Goal: Transaction & Acquisition: Purchase product/service

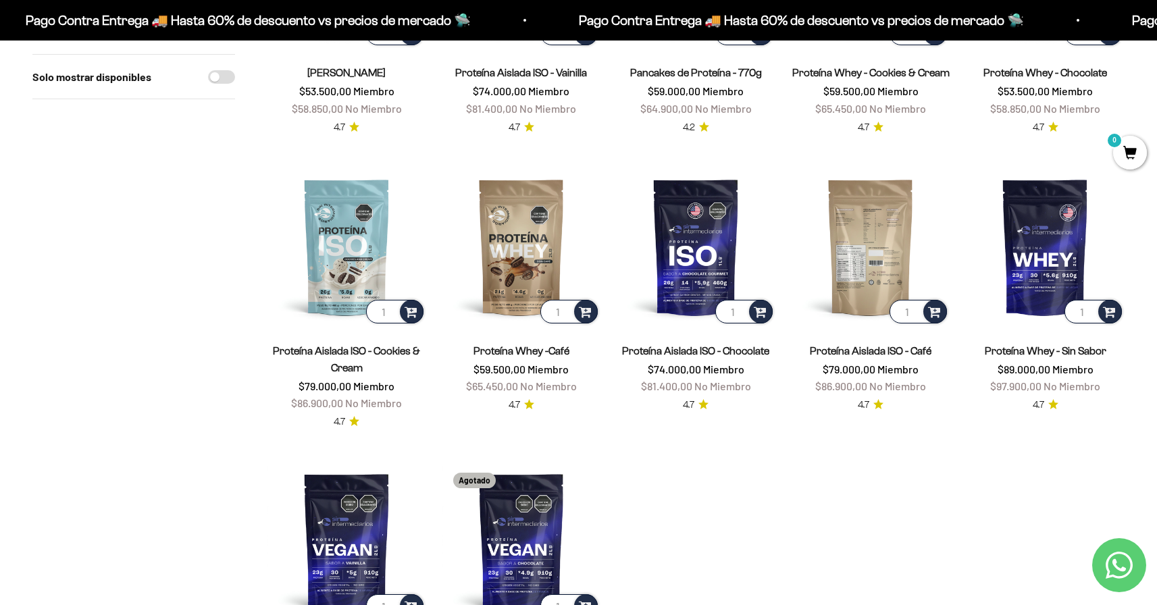
scroll to position [136, 0]
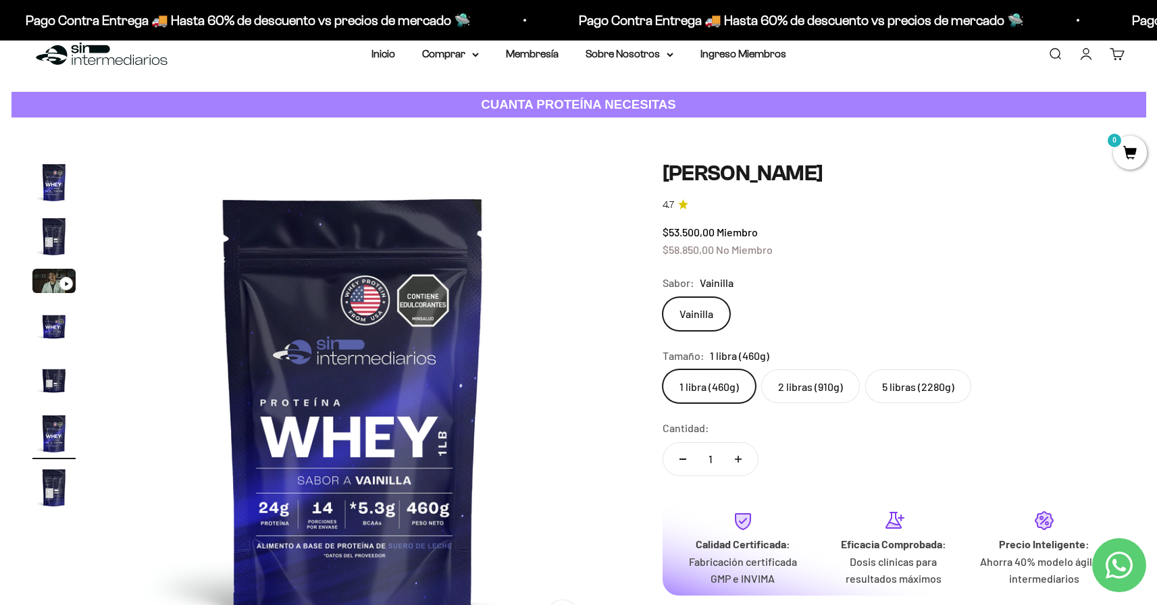
scroll to position [24, 0]
click at [962, 157] on div "Zoom Ir al artículo 1 Ir al artículo 2 Ir al artículo 3 Ir al artículo 4 Ir al …" at bounding box center [578, 415] width 1157 height 594
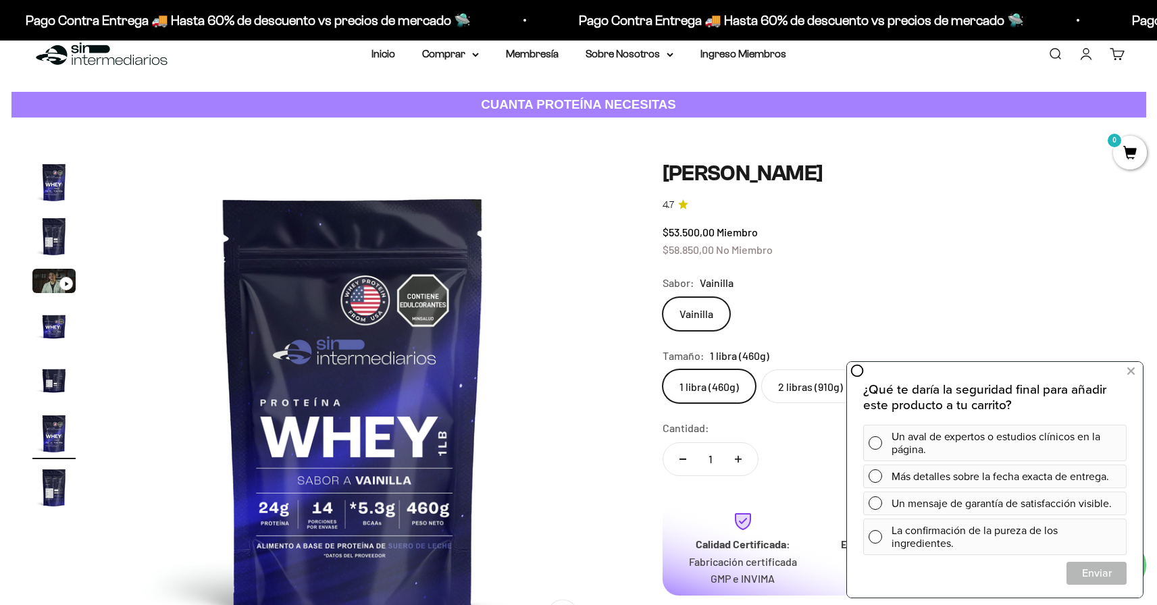
click at [777, 377] on label "2 libras (910g)" at bounding box center [810, 386] width 99 height 34
click at [663, 369] on input "2 libras (910g)" at bounding box center [662, 369] width 1 height 1
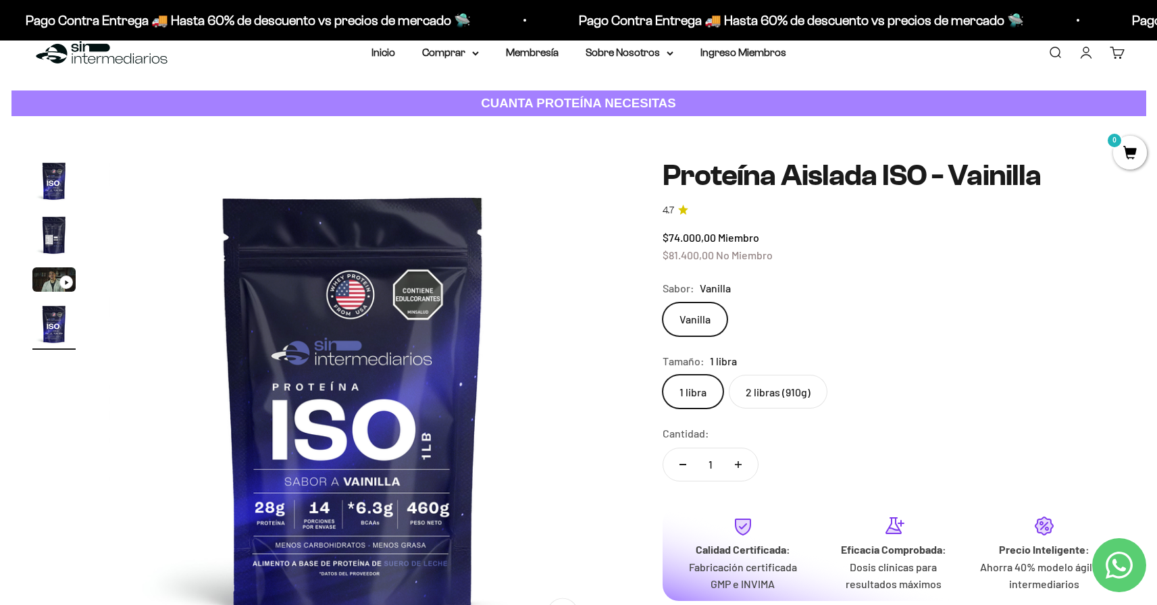
scroll to position [26, 0]
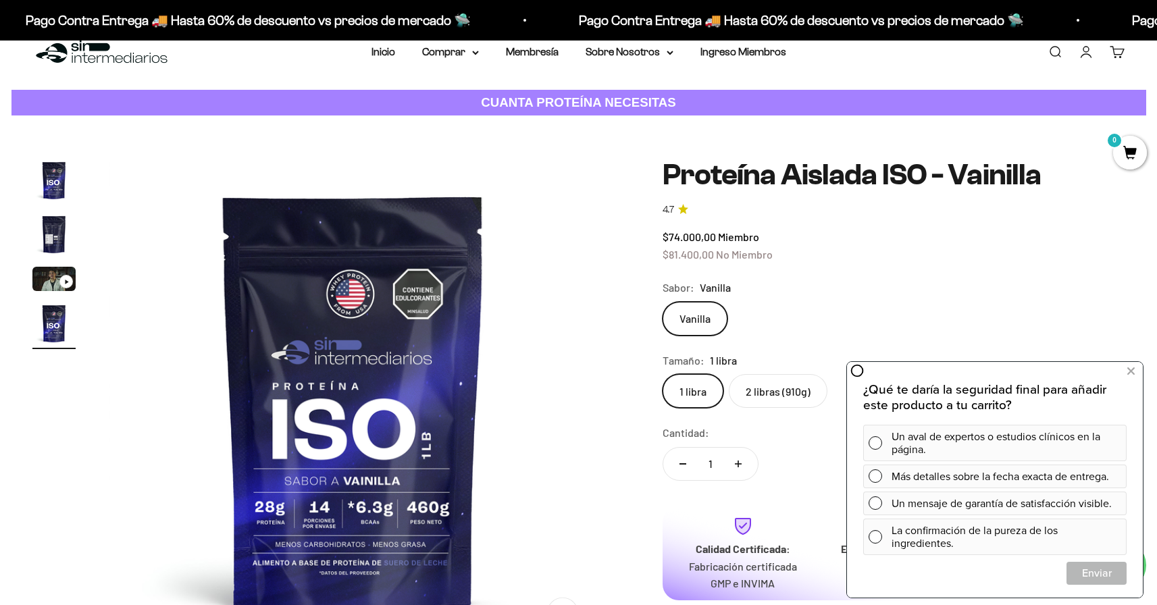
click at [783, 394] on label "2 libras (910g)" at bounding box center [778, 391] width 99 height 34
click at [663, 374] on input "2 libras (910g)" at bounding box center [662, 374] width 1 height 1
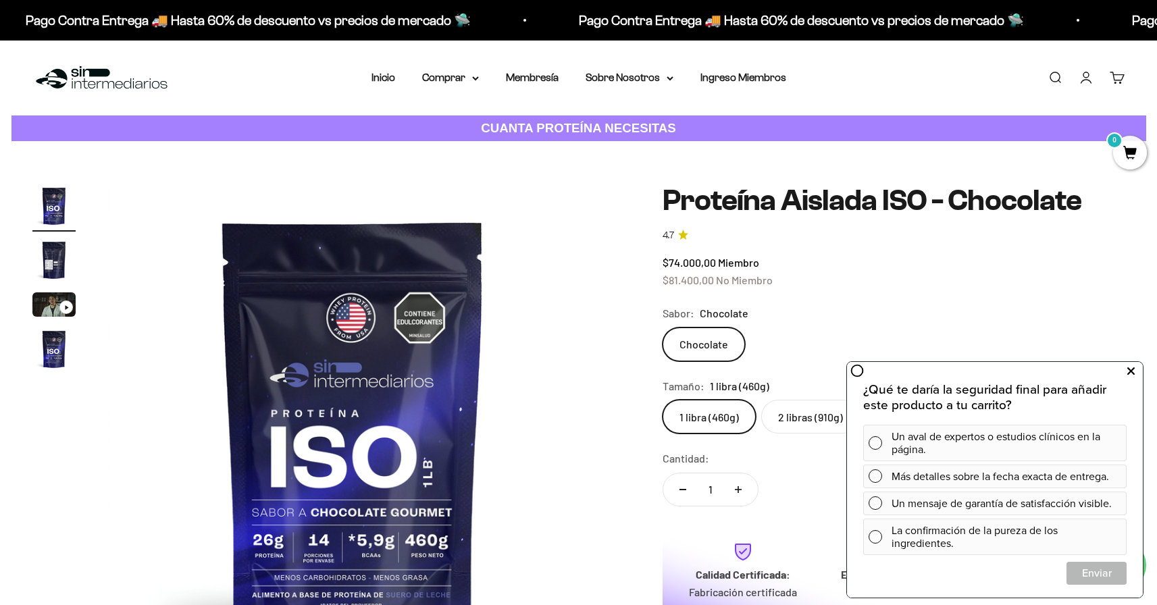
click at [1129, 373] on icon at bounding box center [1130, 372] width 7 height 18
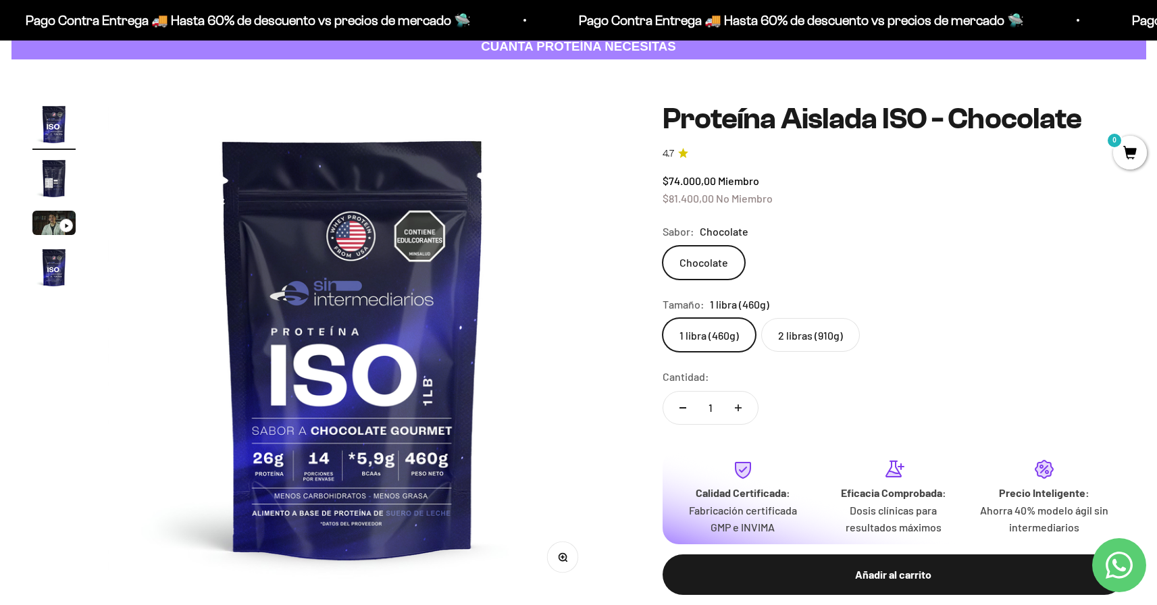
scroll to position [104, 0]
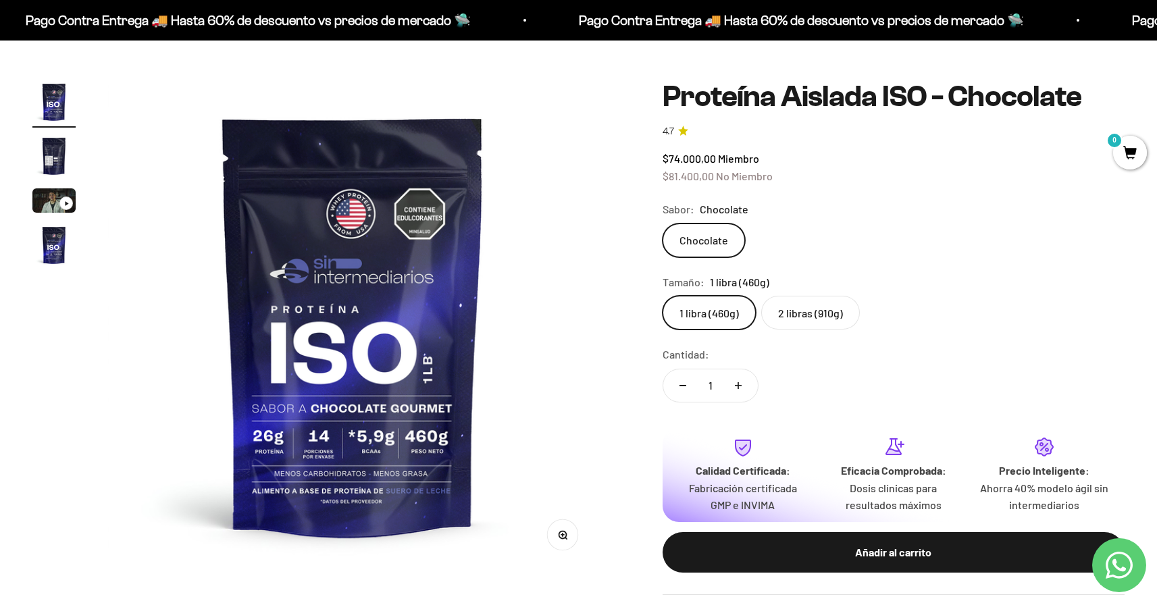
click at [824, 305] on label "2 libras (910g)" at bounding box center [810, 313] width 99 height 34
click at [663, 296] on input "2 libras (910g)" at bounding box center [662, 295] width 1 height 1
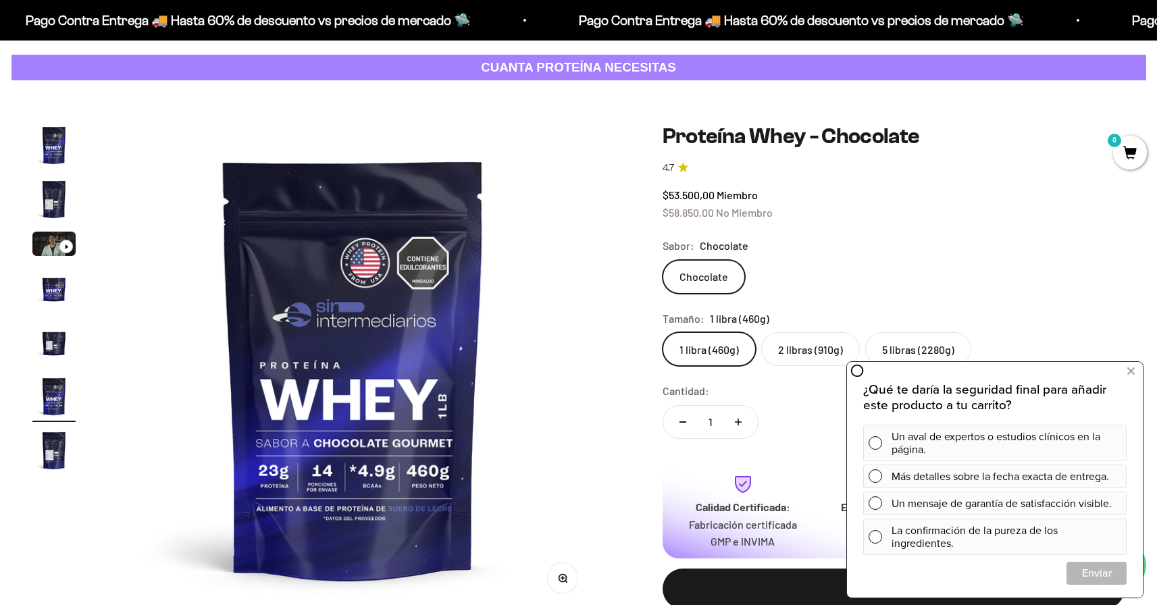
scroll to position [63, 0]
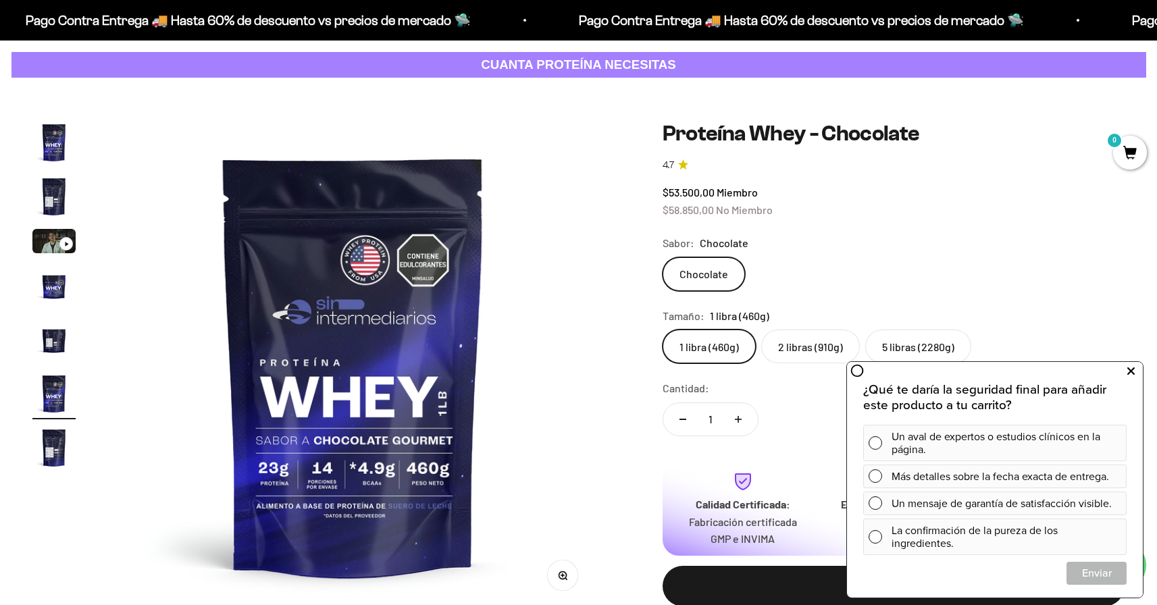
drag, startPoint x: 1127, startPoint y: 367, endPoint x: 1972, endPoint y: 725, distance: 918.5
click at [1127, 367] on button at bounding box center [1130, 372] width 24 height 22
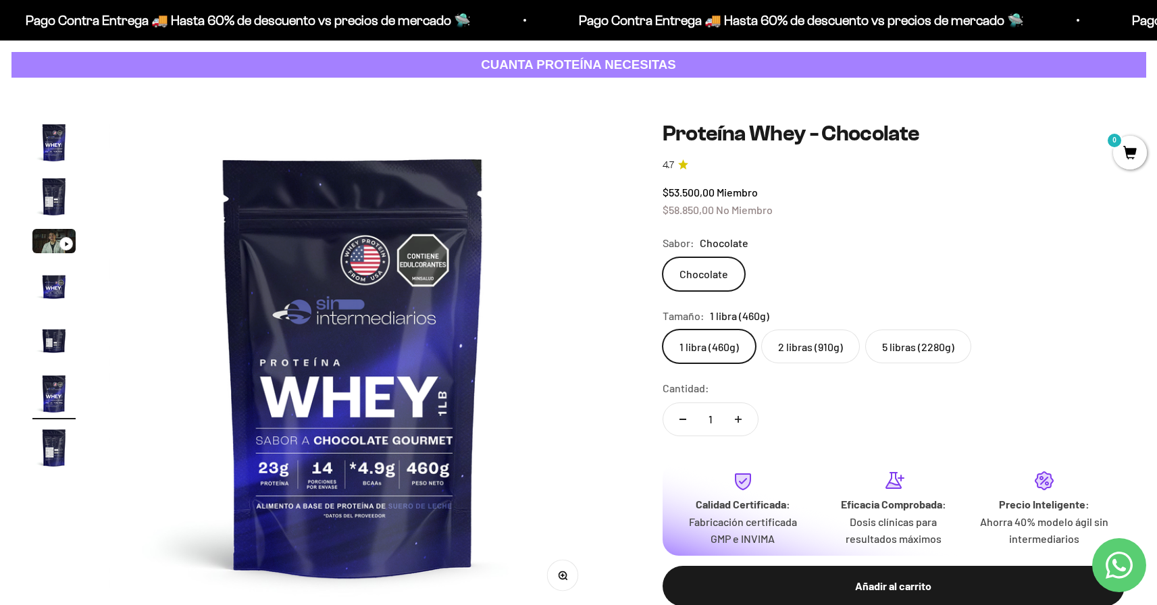
click at [831, 344] on label "2 libras (910g)" at bounding box center [810, 347] width 99 height 34
click at [663, 330] on input "2 libras (910g)" at bounding box center [662, 329] width 1 height 1
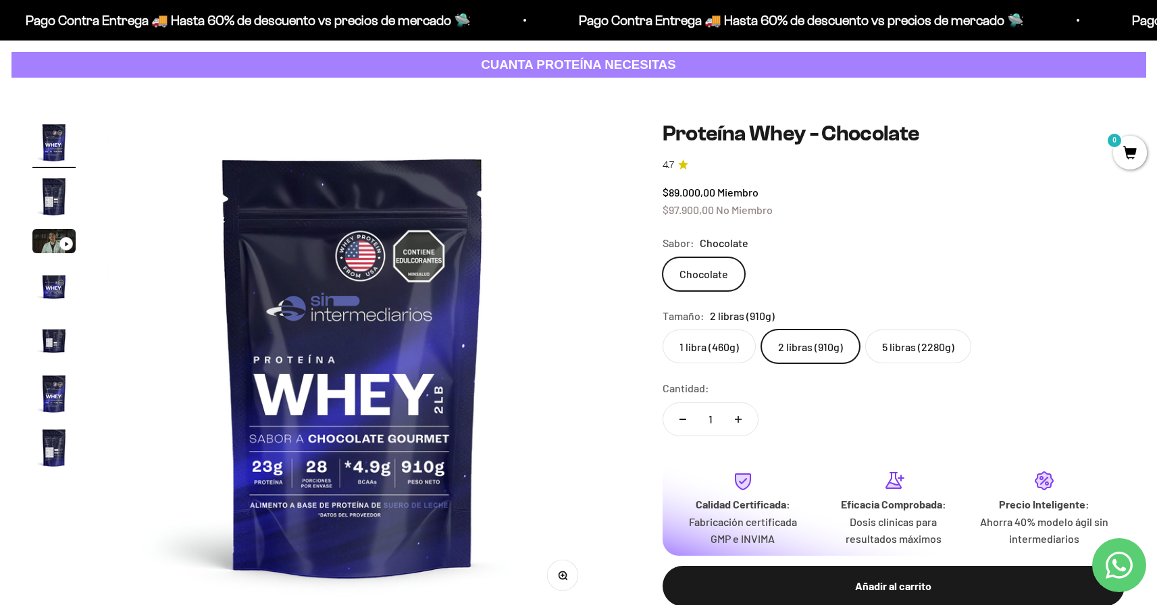
click at [729, 351] on label "1 libra (460g)" at bounding box center [709, 347] width 93 height 34
click at [663, 330] on input "1 libra (460g)" at bounding box center [662, 329] width 1 height 1
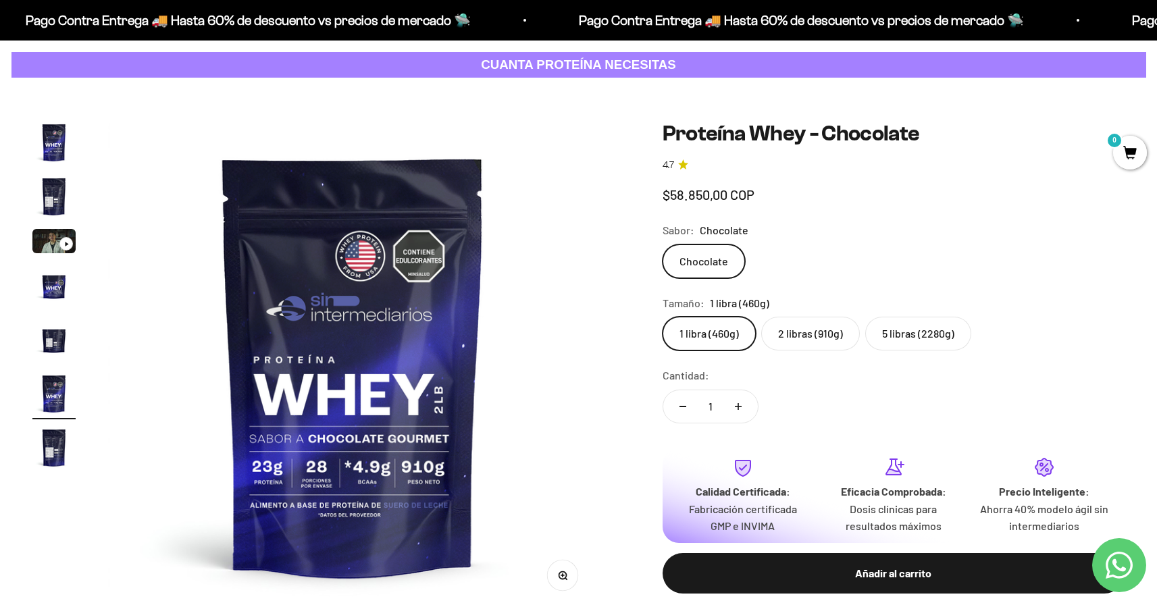
scroll to position [0, 2527]
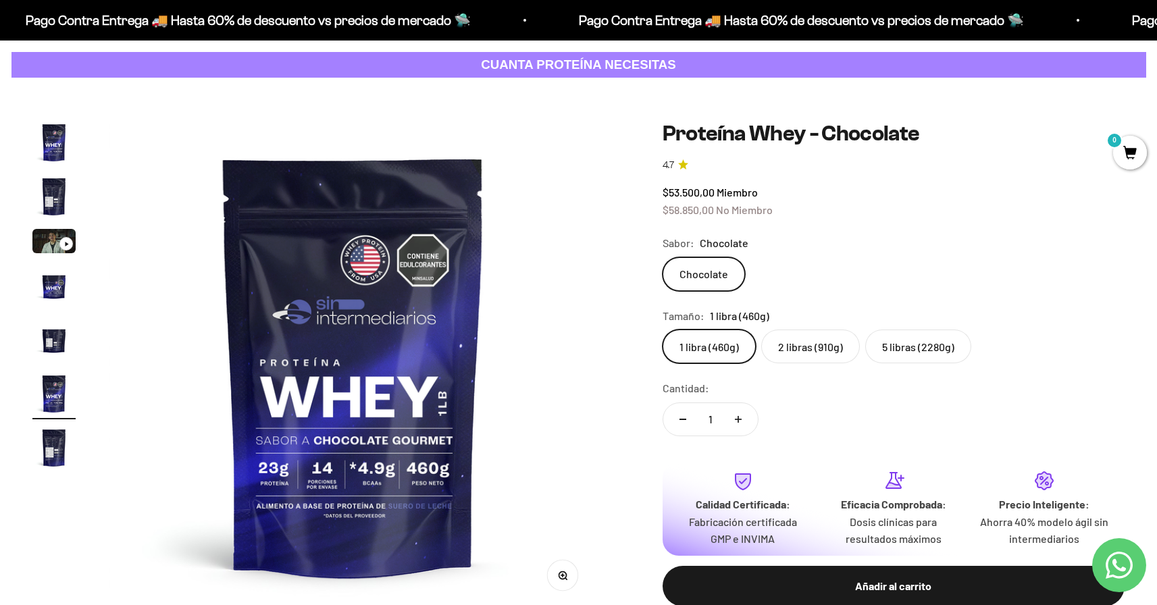
click at [790, 353] on label "2 libras (910g)" at bounding box center [810, 347] width 99 height 34
click at [663, 330] on input "2 libras (910g)" at bounding box center [662, 329] width 1 height 1
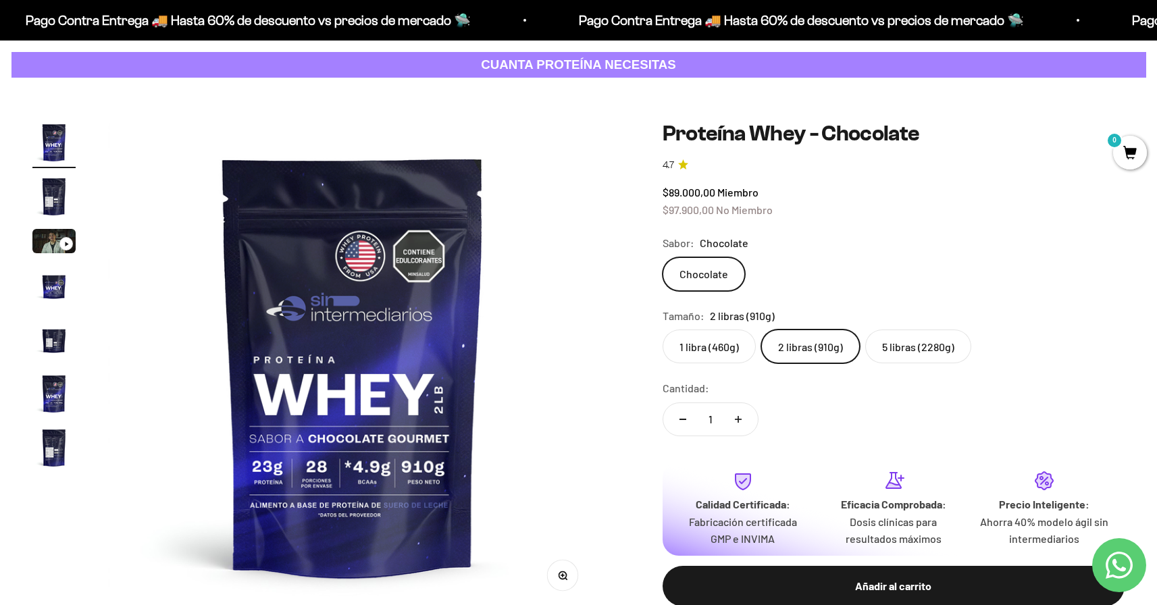
click at [908, 348] on label "5 libras (2280g)" at bounding box center [918, 347] width 106 height 34
click at [663, 330] on input "5 libras (2280g)" at bounding box center [662, 329] width 1 height 1
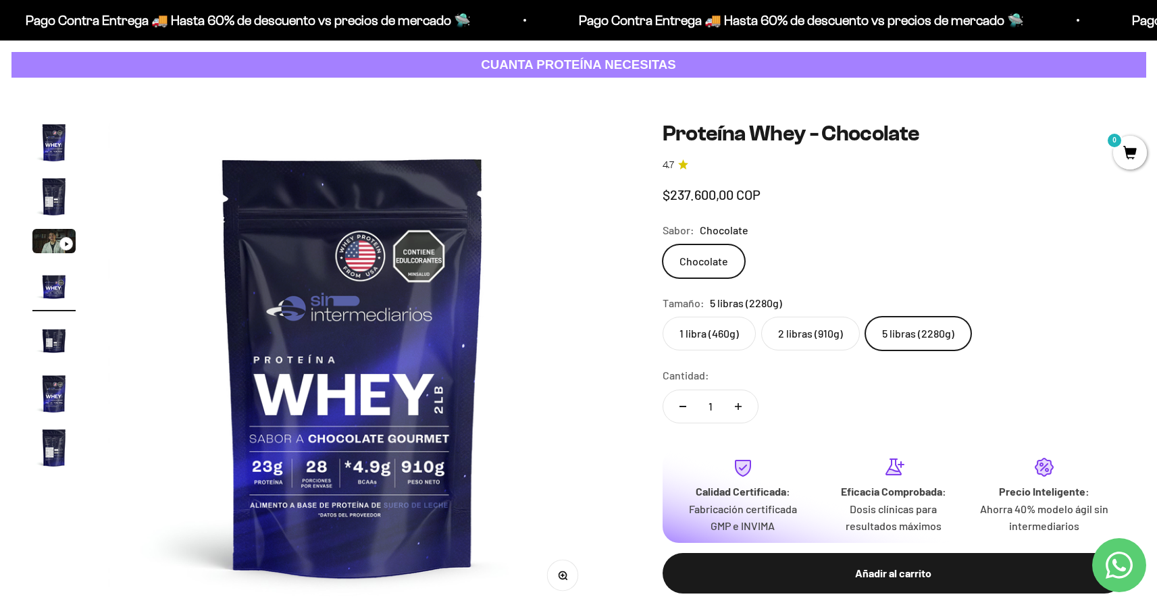
scroll to position [0, 1516]
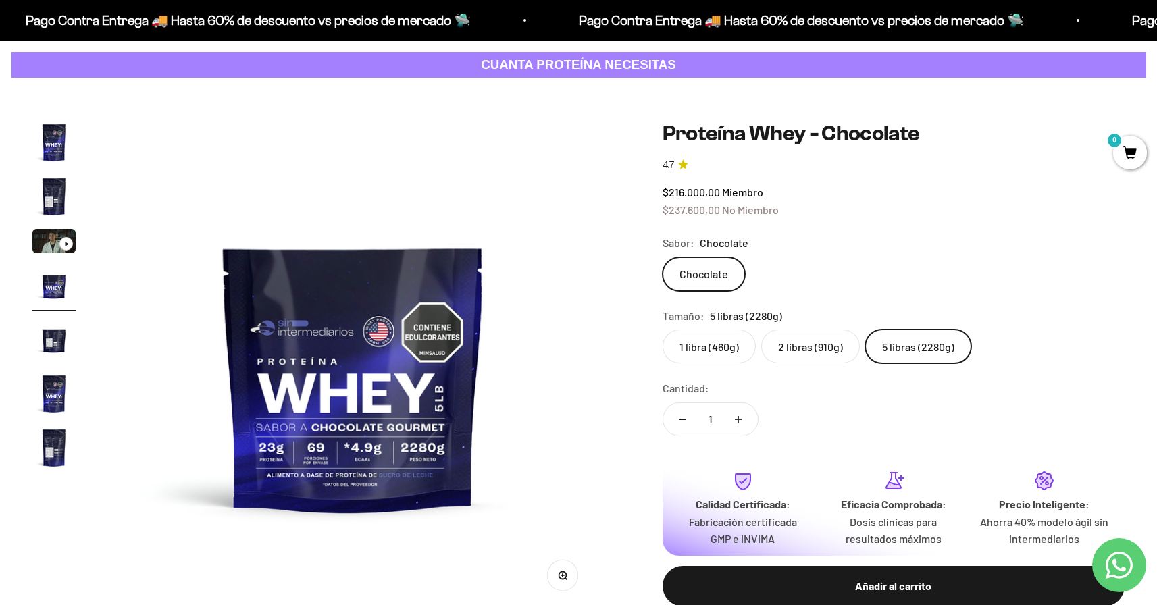
click at [817, 349] on label "2 libras (910g)" at bounding box center [810, 347] width 99 height 34
click at [663, 330] on input "2 libras (910g)" at bounding box center [662, 329] width 1 height 1
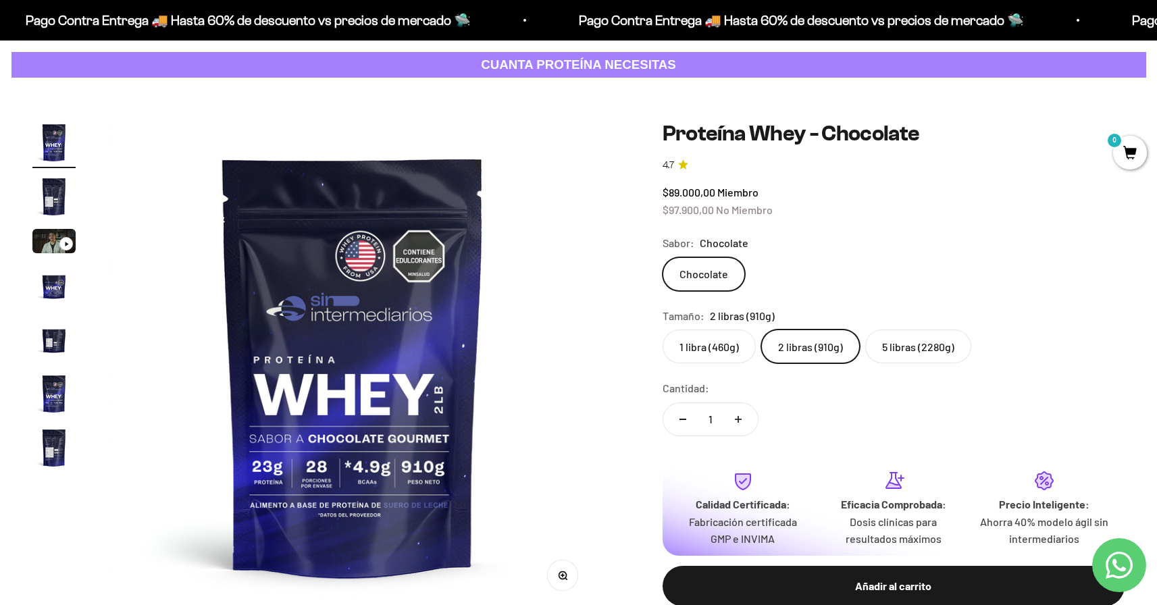
click at [828, 338] on label "2 libras (910g)" at bounding box center [810, 347] width 99 height 34
click at [663, 330] on input "2 libras (910g)" at bounding box center [662, 329] width 1 height 1
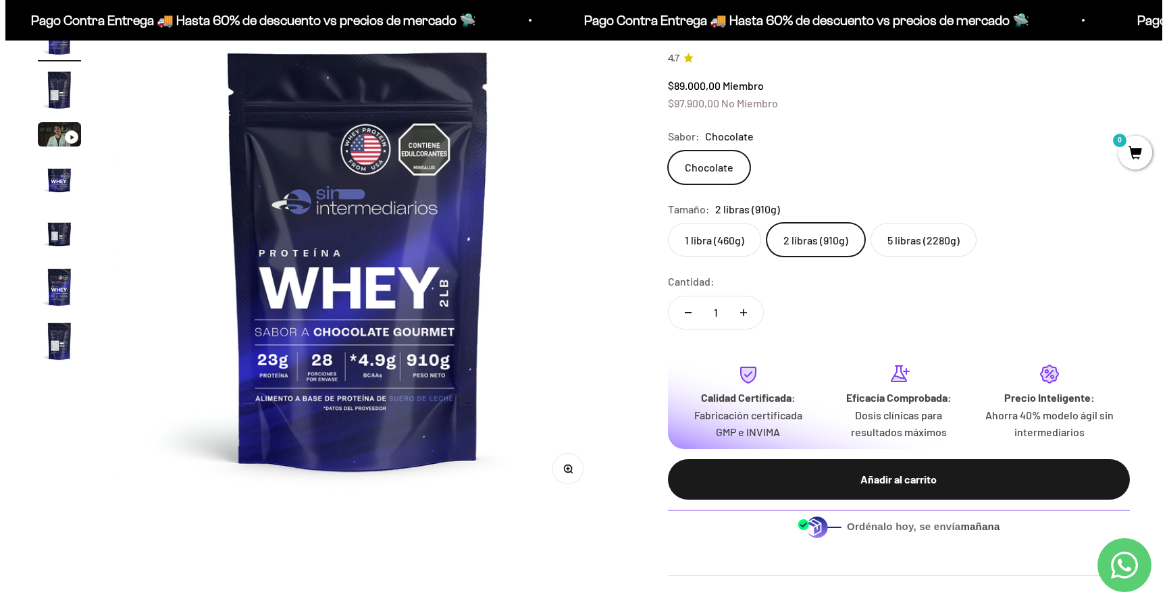
scroll to position [170, 0]
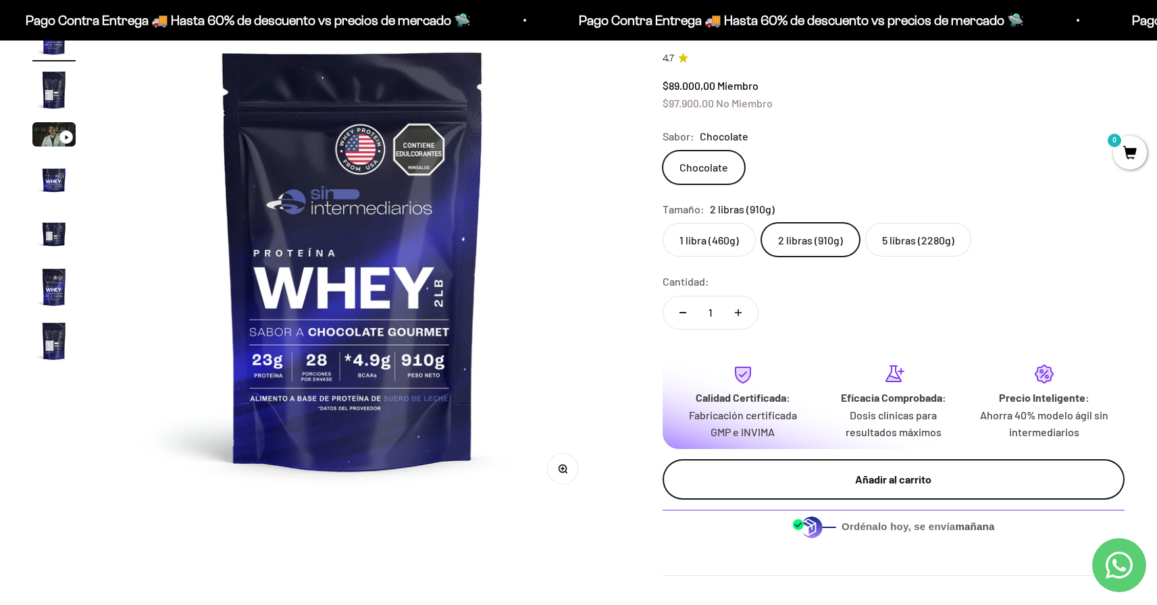
click at [871, 476] on div "Añadir al carrito" at bounding box center [894, 480] width 408 height 18
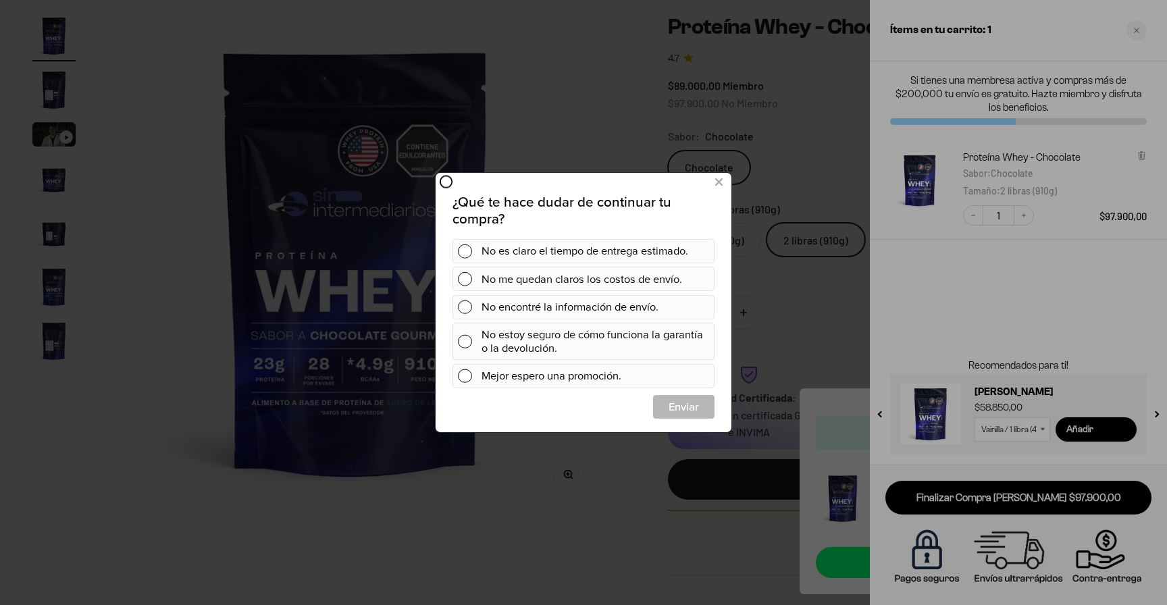
scroll to position [0, 0]
drag, startPoint x: 720, startPoint y: 186, endPoint x: 730, endPoint y: 187, distance: 10.2
click at [719, 186] on icon at bounding box center [718, 183] width 7 height 18
click at [725, 180] on button at bounding box center [718, 183] width 25 height 22
click at [717, 188] on icon at bounding box center [718, 183] width 7 height 18
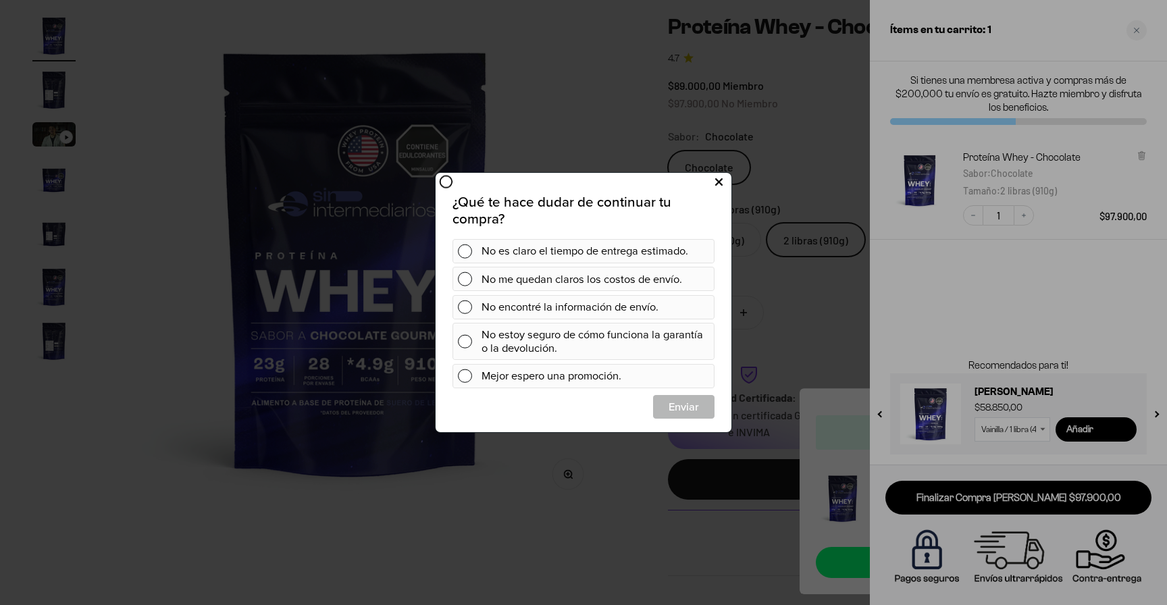
click at [719, 183] on icon at bounding box center [718, 183] width 7 height 18
click at [450, 182] on icon at bounding box center [446, 182] width 14 height 14
click at [717, 183] on icon at bounding box center [718, 183] width 7 height 18
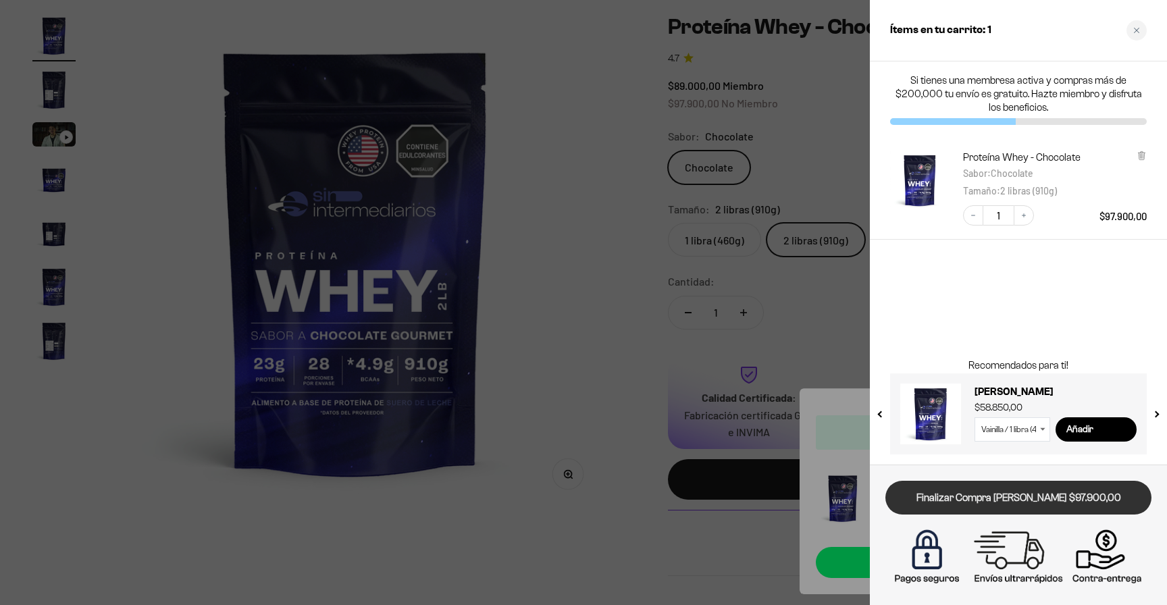
click at [1019, 492] on link "Finalizar Compra Segura $97.900,00" at bounding box center [1018, 498] width 266 height 34
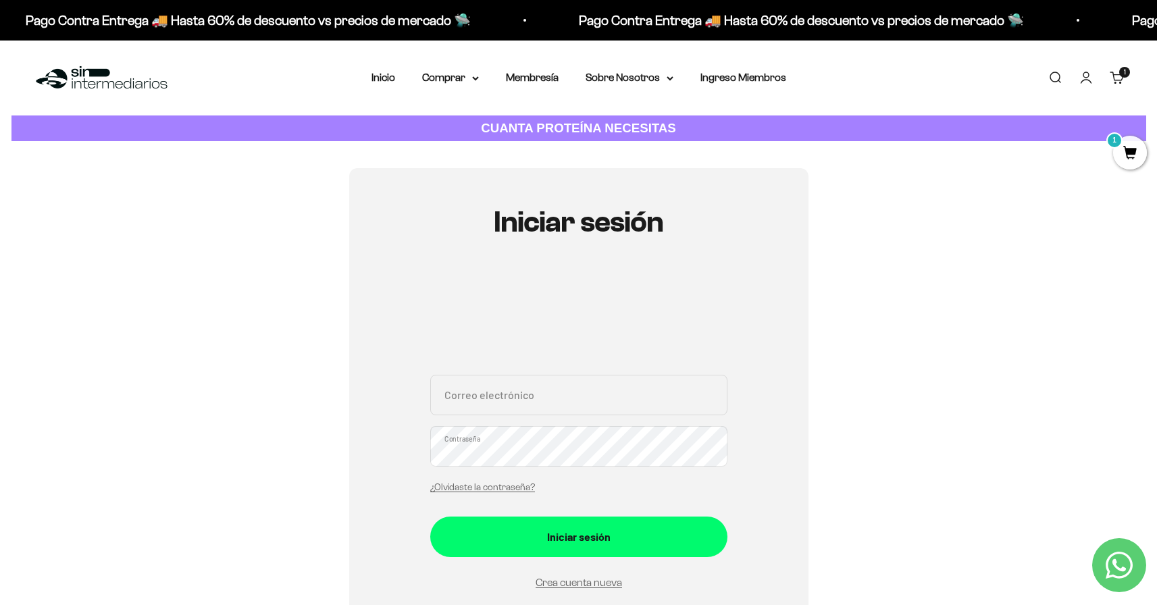
click at [629, 401] on input "Correo electrónico" at bounding box center [578, 395] width 297 height 41
type input "[PERSON_NAME][EMAIL_ADDRESS][DOMAIN_NAME]"
click at [430, 517] on button "Iniciar sesión" at bounding box center [578, 537] width 297 height 41
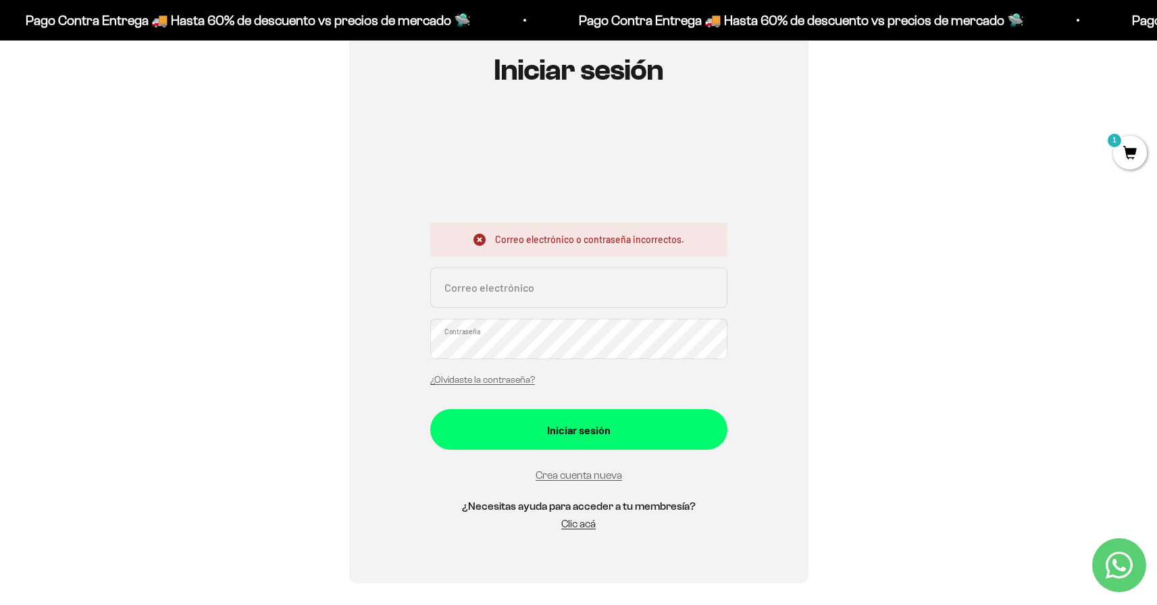
scroll to position [162, 0]
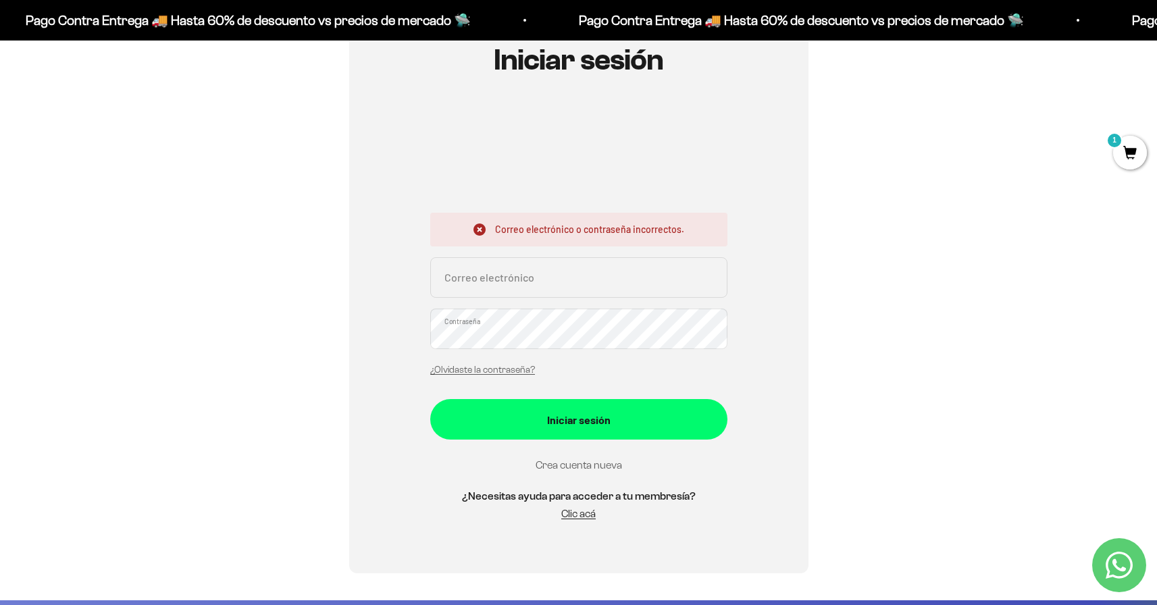
click at [588, 467] on link "Crea cuenta nueva" at bounding box center [579, 464] width 86 height 11
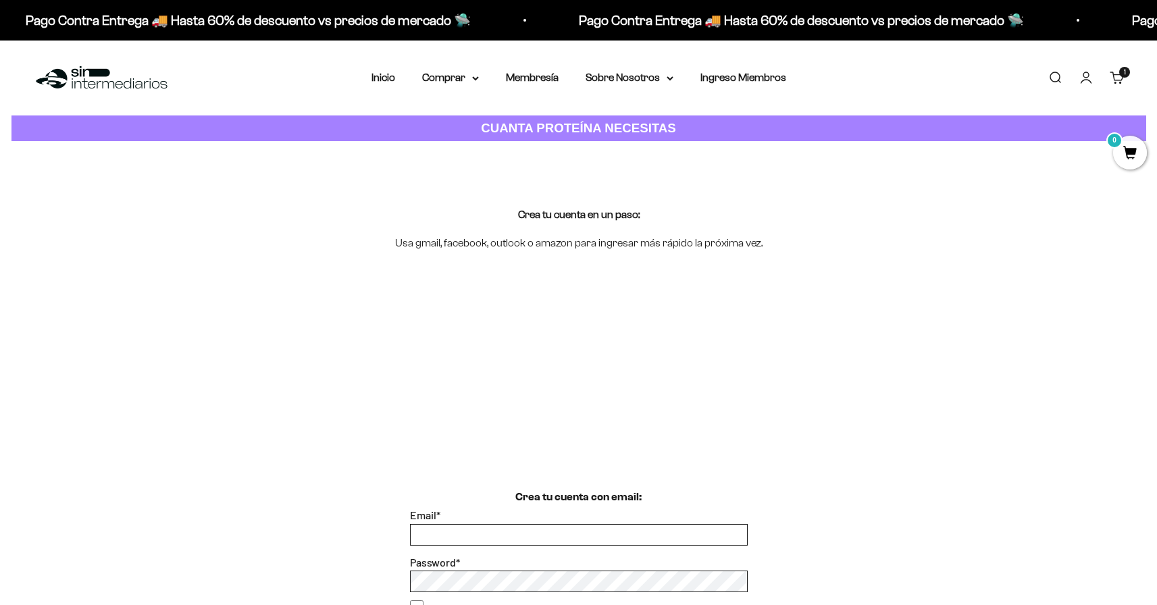
click at [500, 554] on div "Password *" at bounding box center [579, 573] width 338 height 39
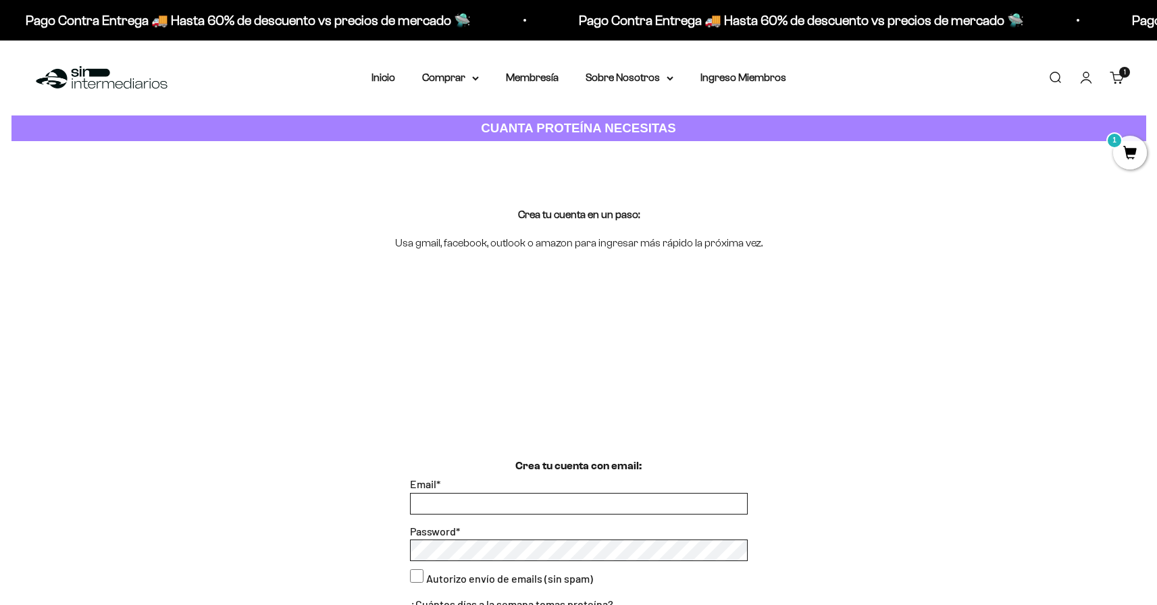
click at [504, 504] on input "Email *" at bounding box center [579, 504] width 336 height 20
type input "daniel.q.d@proton.me"
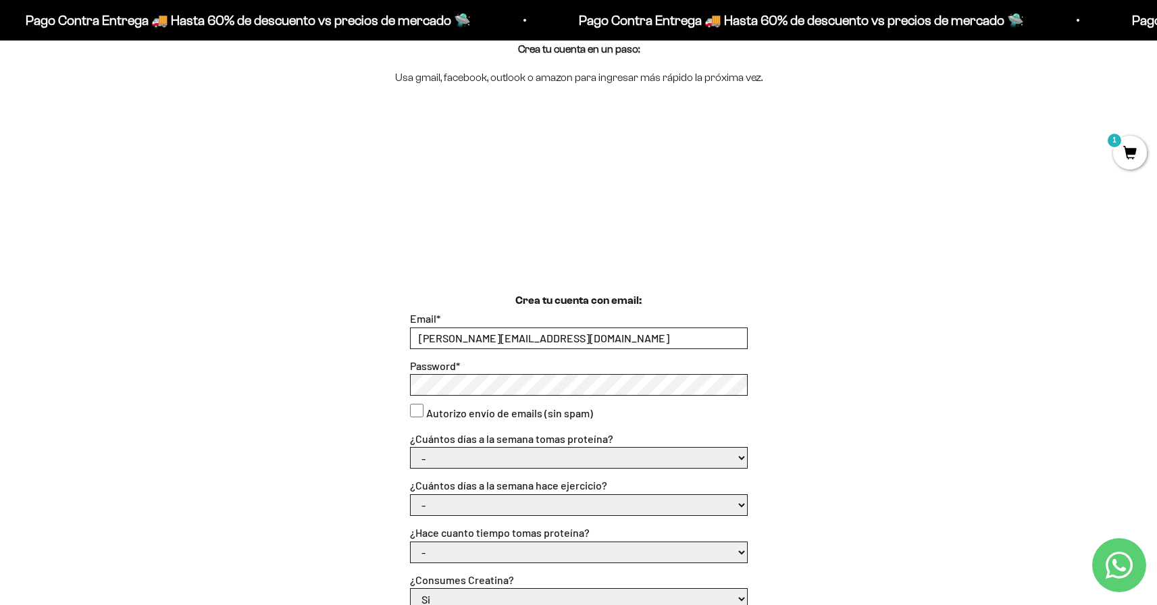
scroll to position [170, 0]
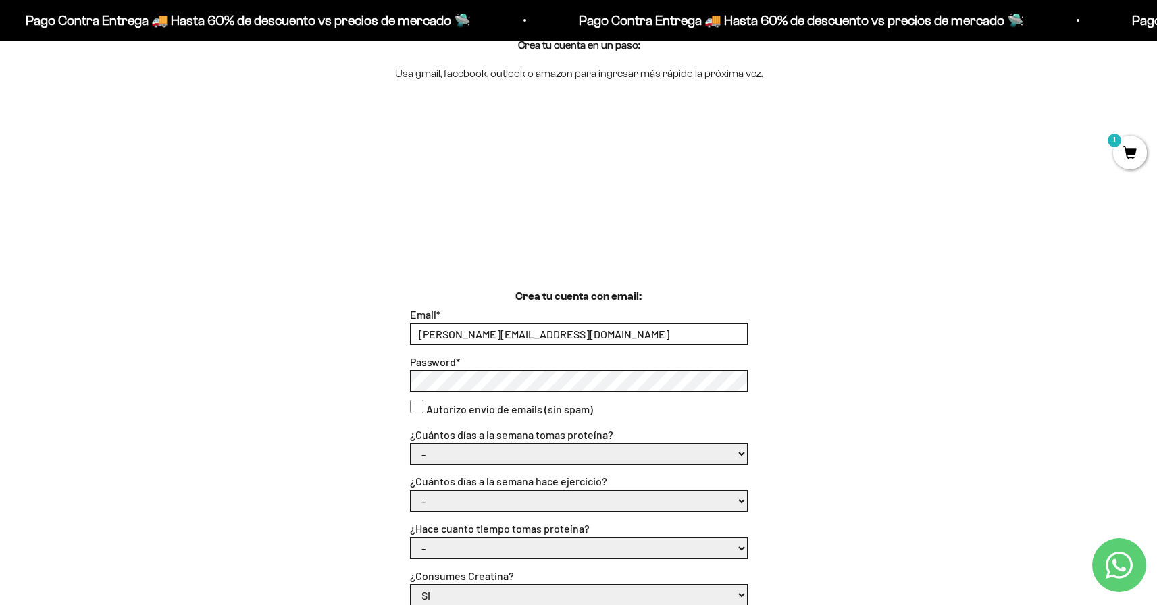
click at [444, 462] on select "- 1 o 2 3 a 5 6 o 7" at bounding box center [579, 454] width 336 height 20
select select "3 a 5"
click at [411, 444] on select "- 1 o 2 3 a 5 6 o 7" at bounding box center [579, 454] width 336 height 20
click at [449, 495] on select "- No hago 1 a 2 días 3 a 5 días 6 o 7 días" at bounding box center [579, 501] width 336 height 20
select select "3 a 5 días"
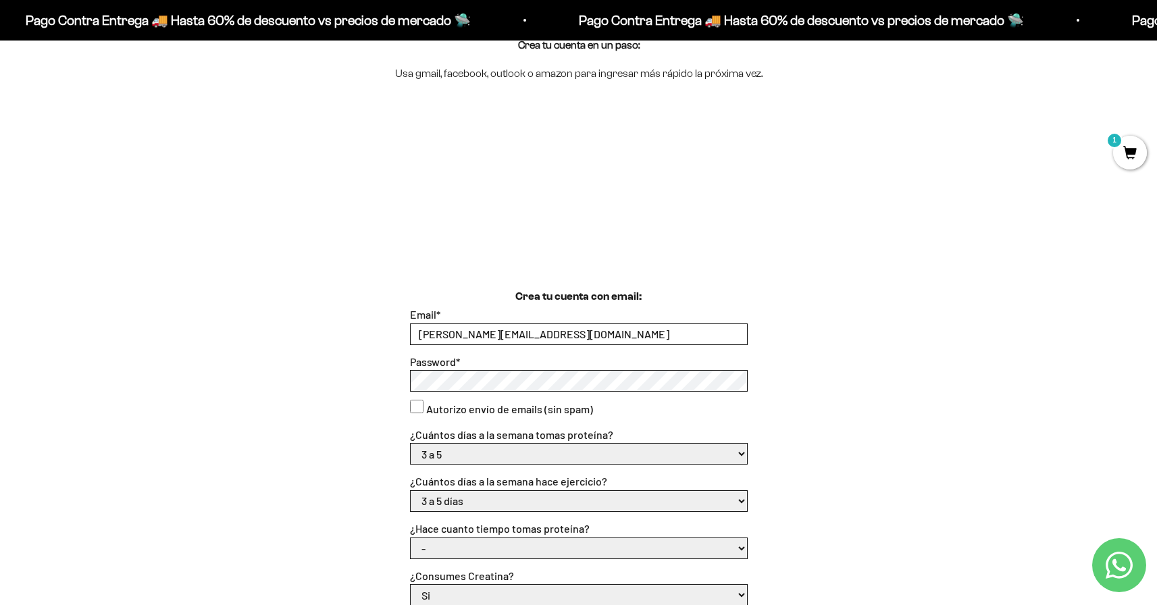
click at [411, 491] on select "- No hago 1 a 2 días 3 a 5 días 6 o 7 días" at bounding box center [579, 501] width 336 height 20
click at [323, 504] on div "Crea tu cuenta con email: Email * daniel.q.d@proton.me Password * Autorizo enví…" at bounding box center [578, 541] width 1092 height 507
click at [469, 544] on select "- Apenas estoy empezando Menos de 6 meses Más de 6 meses Hace más de un año" at bounding box center [579, 548] width 336 height 20
select select "Hace más de un año"
click at [411, 538] on select "- Apenas estoy empezando Menos de 6 meses Más de 6 meses Hace más de un año" at bounding box center [579, 548] width 336 height 20
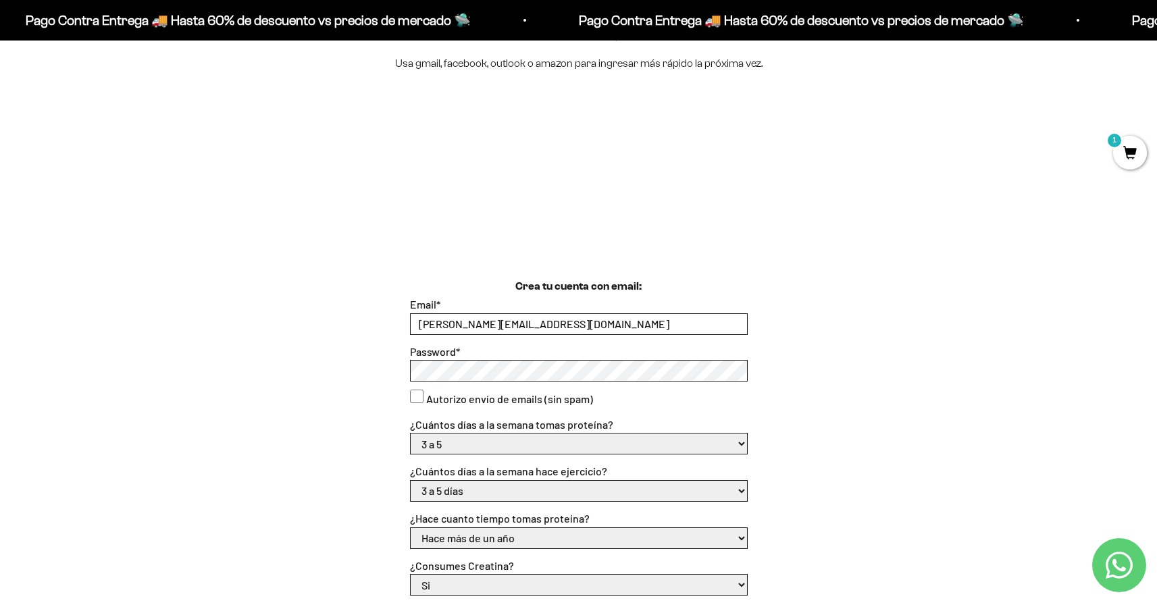
scroll to position [195, 0]
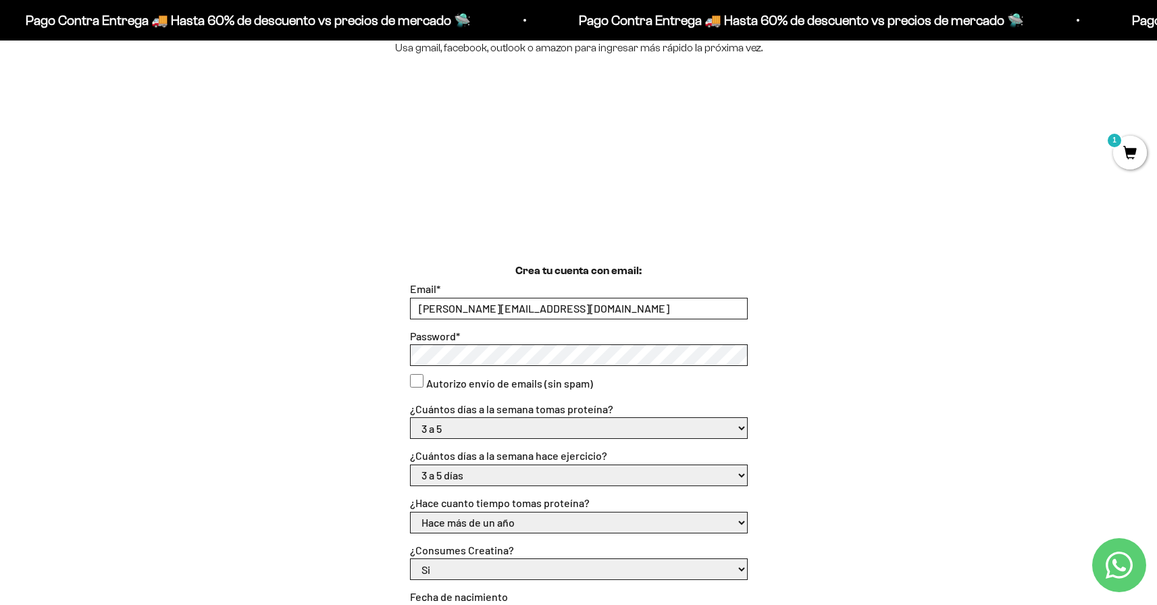
click at [430, 564] on select "Si No" at bounding box center [579, 569] width 336 height 20
click at [411, 559] on select "Si No" at bounding box center [579, 569] width 336 height 20
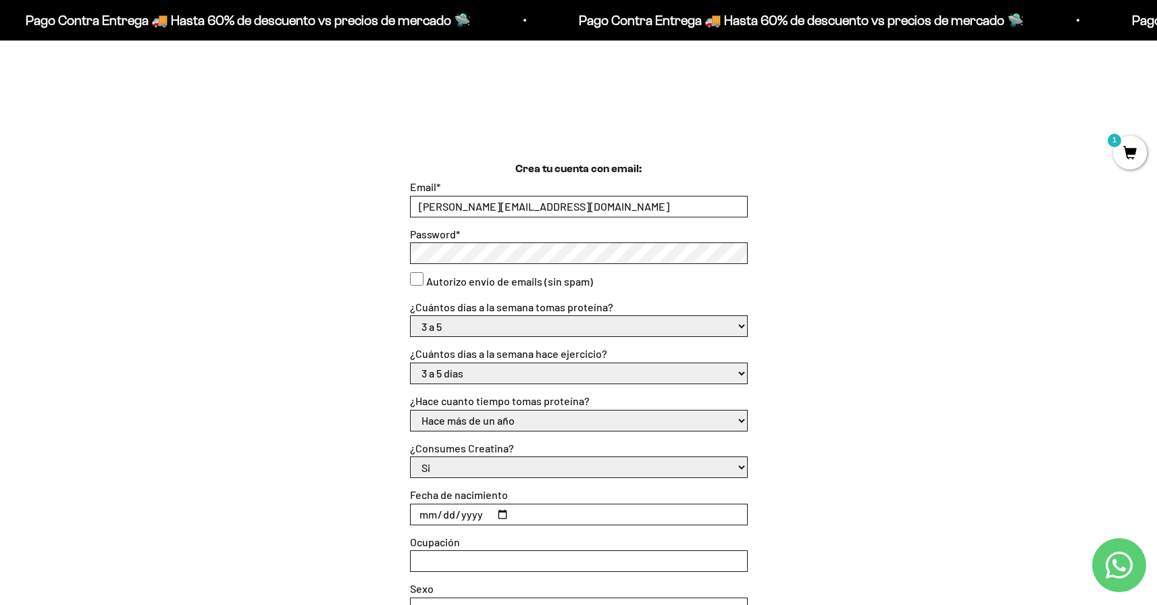
scroll to position [298, 0]
click at [417, 506] on input "Fecha de nacimiento" at bounding box center [579, 514] width 336 height 20
type input "1989-02-17"
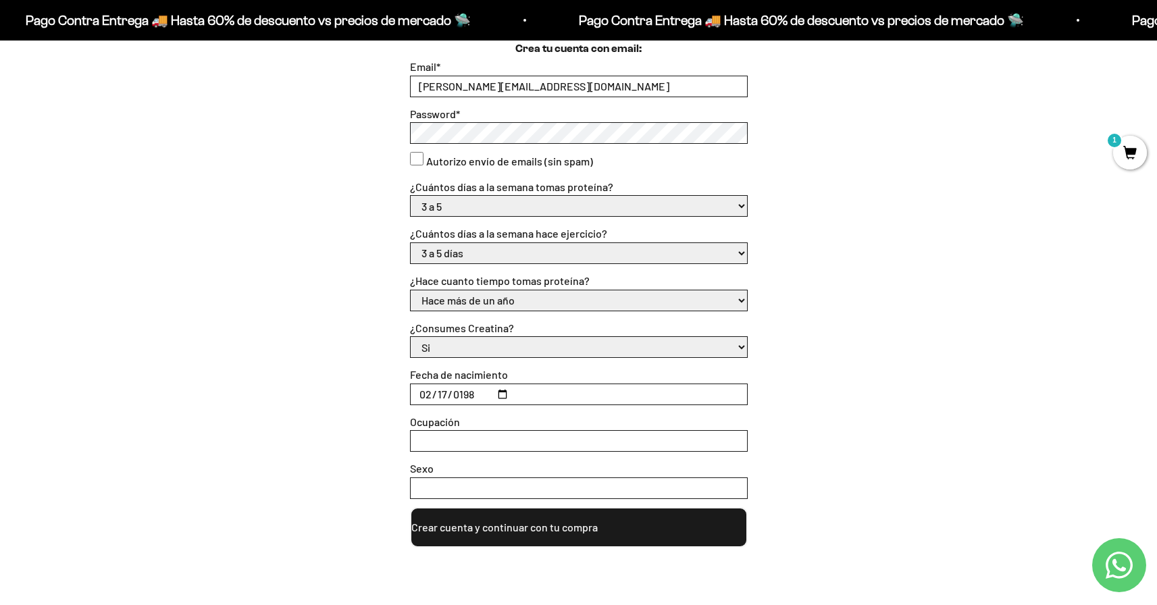
scroll to position [456, 0]
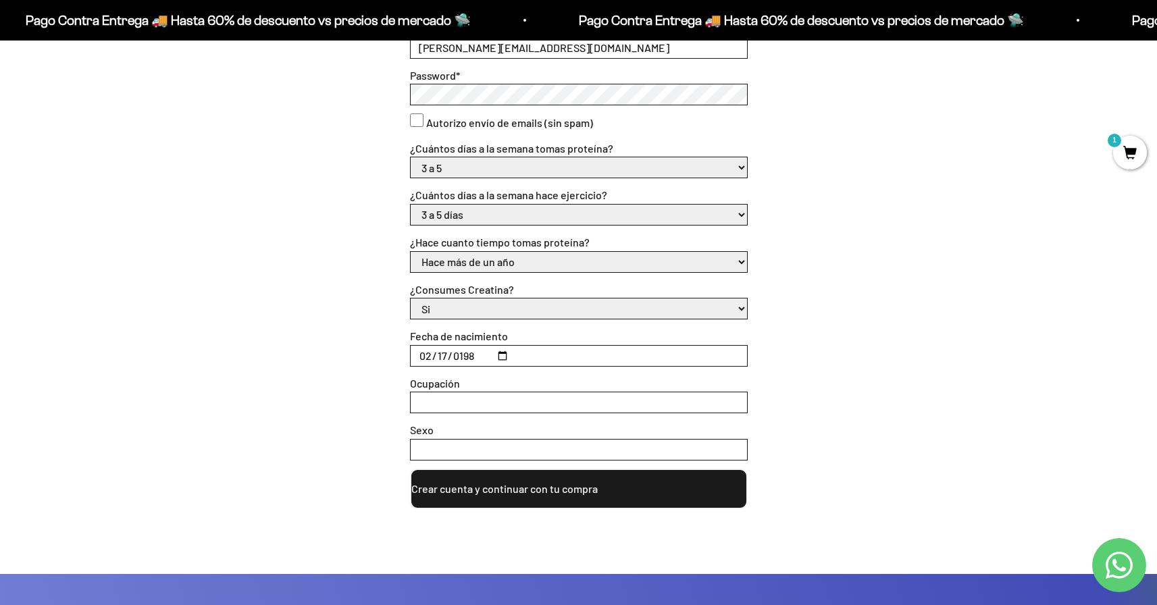
click at [484, 445] on input "Sexo" at bounding box center [579, 450] width 336 height 20
click at [522, 530] on div "Crea tu cuenta con email: Email * daniel.q.d@proton.me Password * Autorizo enví…" at bounding box center [578, 288] width 1157 height 572
click at [530, 492] on button "Crear cuenta y continuar con tu compra" at bounding box center [579, 489] width 338 height 41
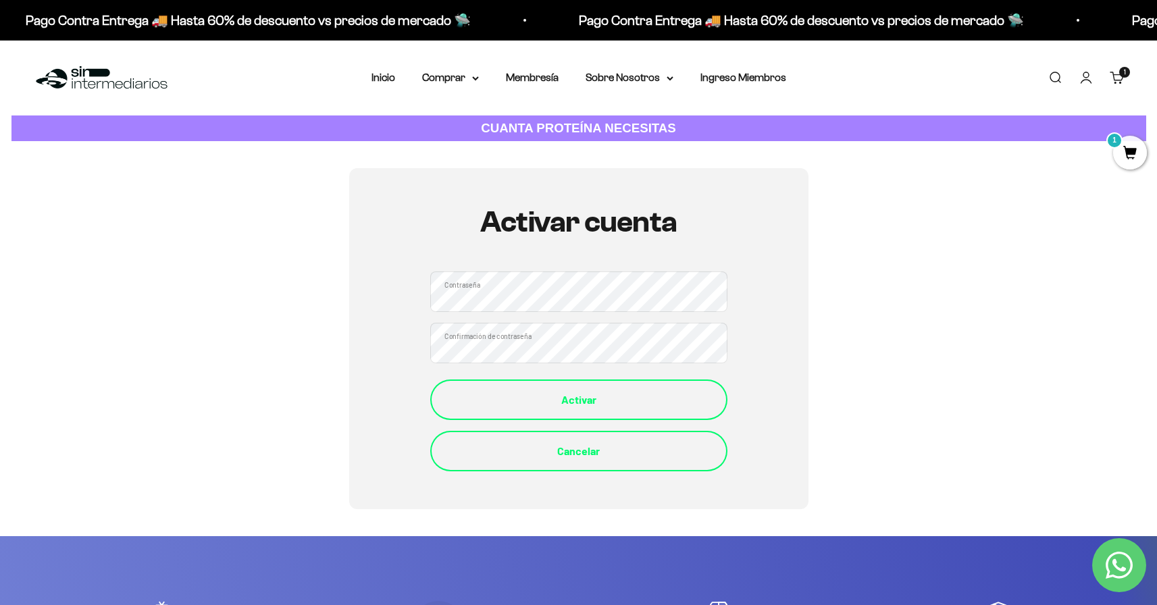
click at [599, 405] on div "Activar" at bounding box center [578, 400] width 243 height 18
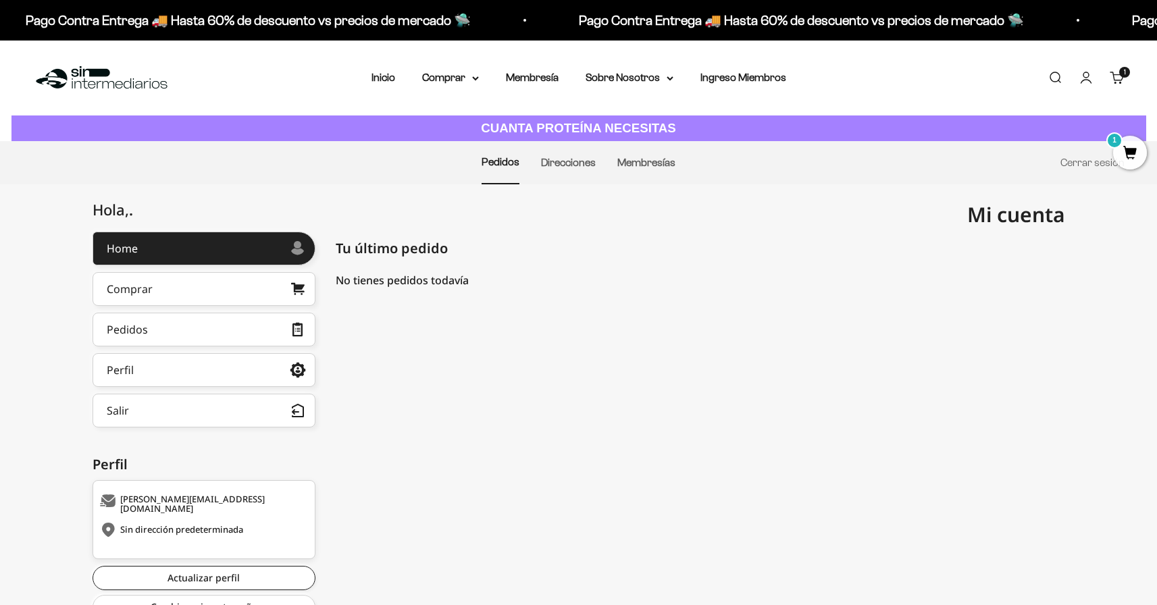
click at [1127, 75] on cart-count "1 artículo 1" at bounding box center [1124, 72] width 11 height 11
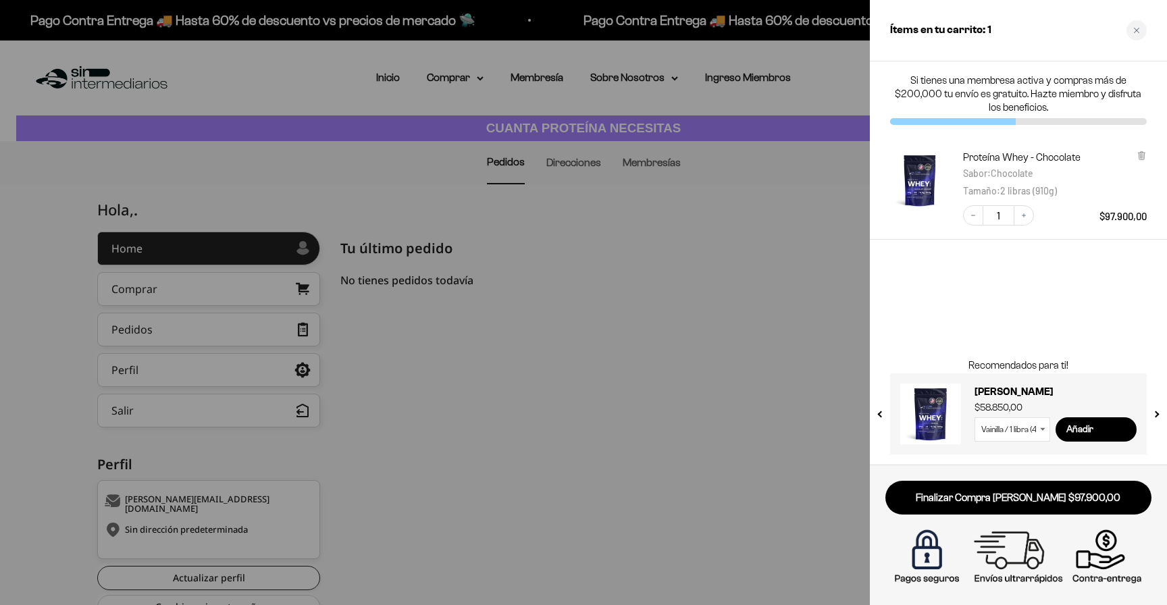
click at [1083, 309] on div "Si tienes una membresa activa y compras más de $200,000 tu envío es gratuito. H…" at bounding box center [1018, 262] width 297 height 403
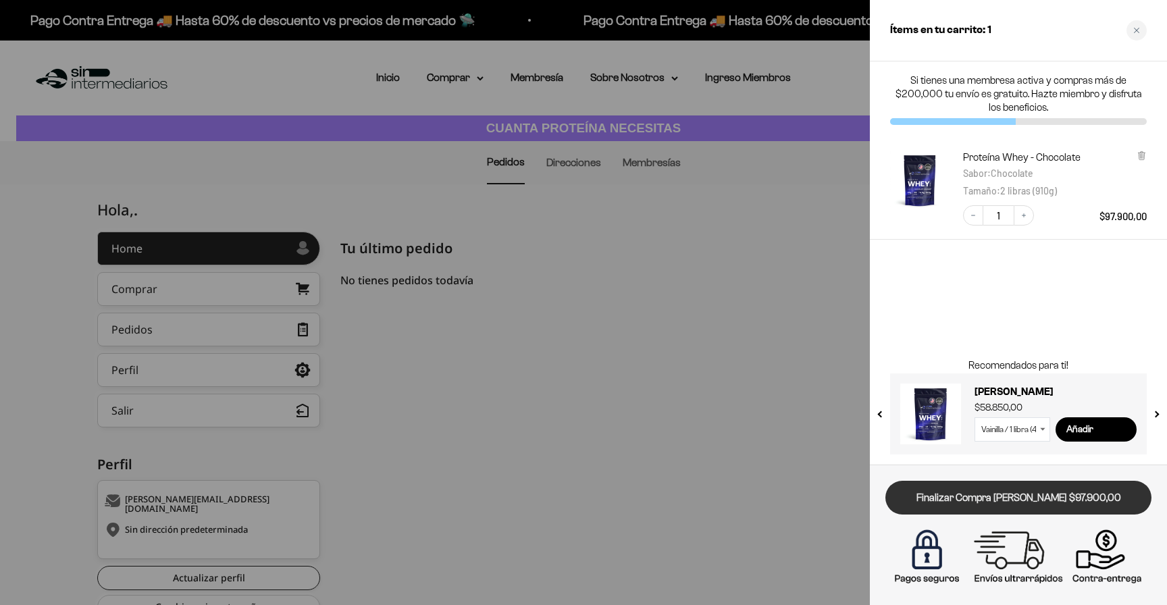
click at [1021, 495] on link "Finalizar Compra Segura $97.900,00" at bounding box center [1018, 498] width 266 height 34
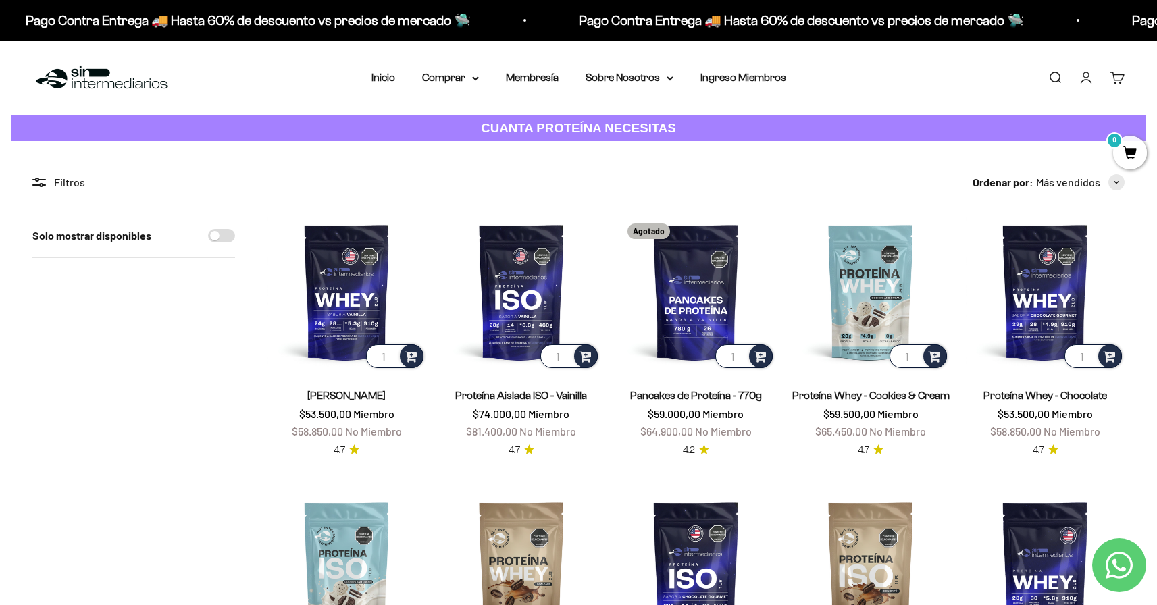
scroll to position [136, 0]
